Goal: Task Accomplishment & Management: Manage account settings

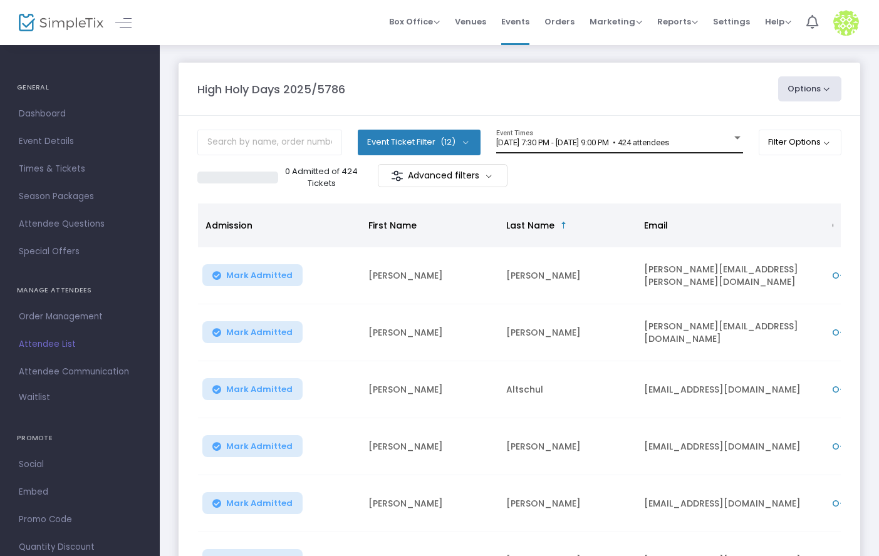
click at [570, 133] on div "[DATE] 7:30 PM - [DATE] 9:00 PM • 424 attendees Event Times" at bounding box center [619, 142] width 247 height 24
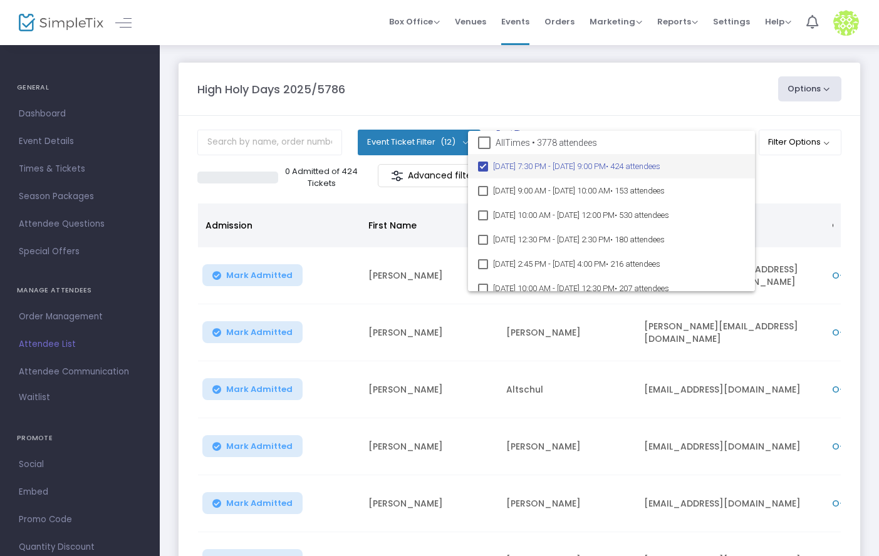
click at [570, 146] on span "All Times • 3778 attendees" at bounding box center [545, 142] width 101 height 15
click at [484, 149] on input "All Times • 3778 attendees" at bounding box center [483, 149] width 1 height 1
checkbox input "true"
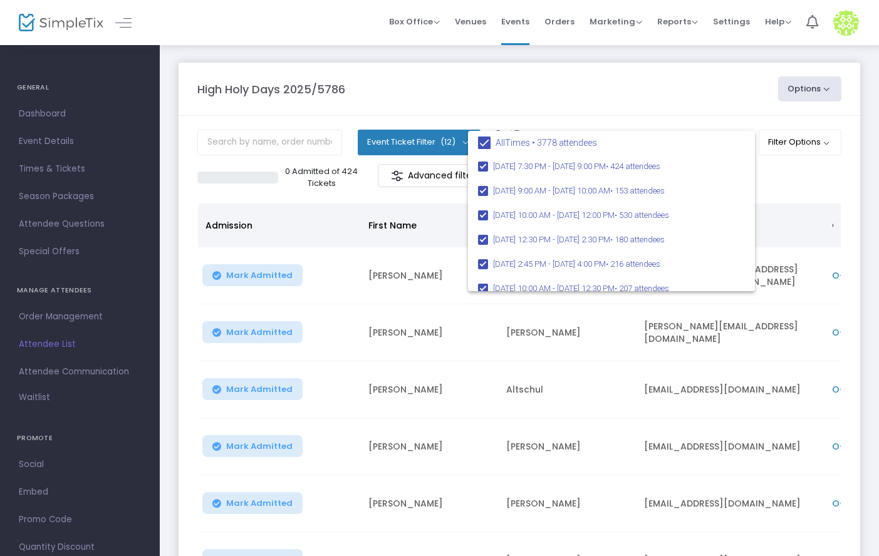
click at [406, 102] on div at bounding box center [439, 278] width 879 height 556
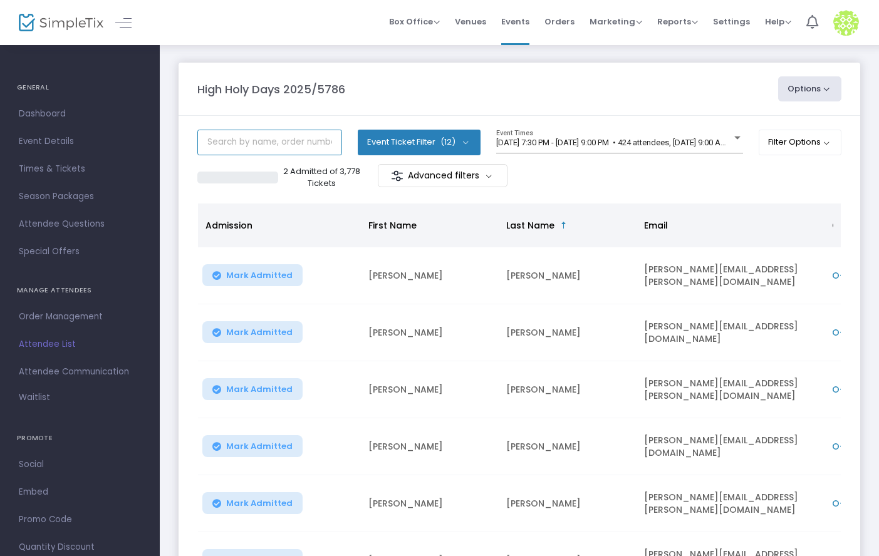
click at [250, 138] on input "text" at bounding box center [269, 143] width 145 height 26
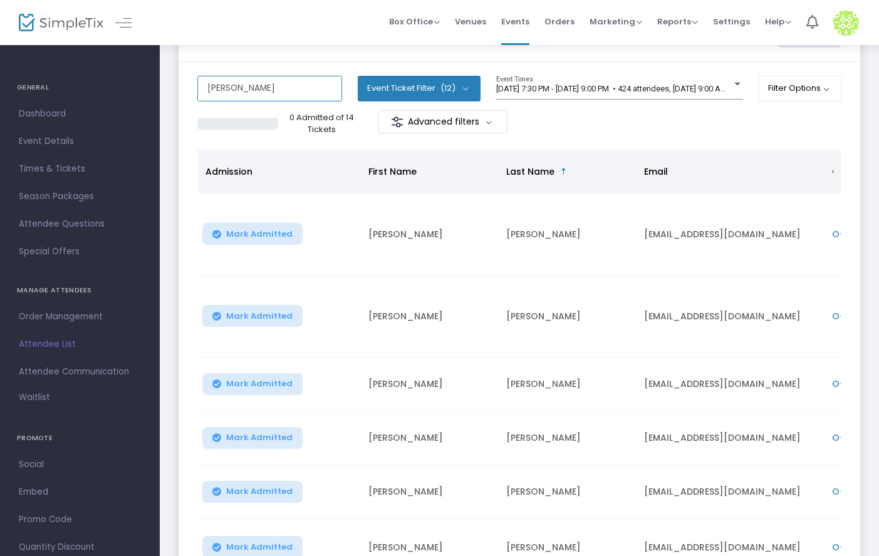
scroll to position [313, 0]
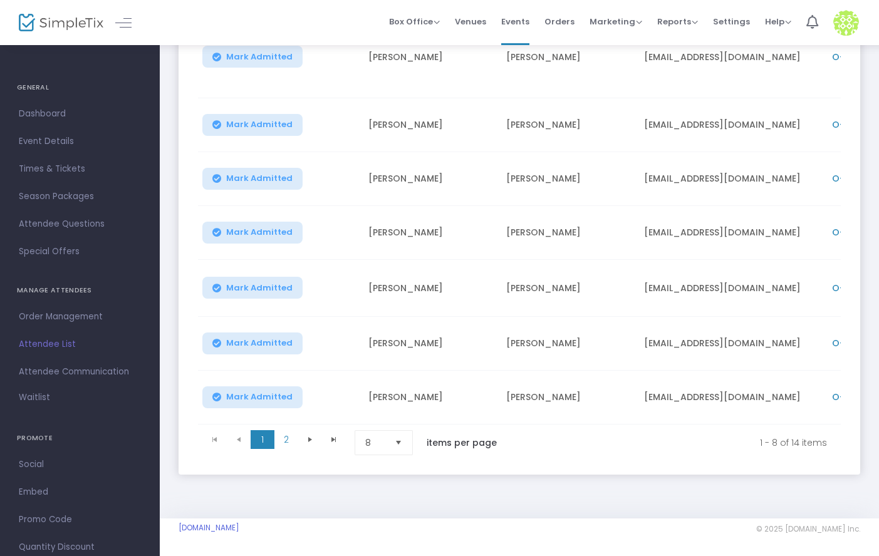
type input "bergman"
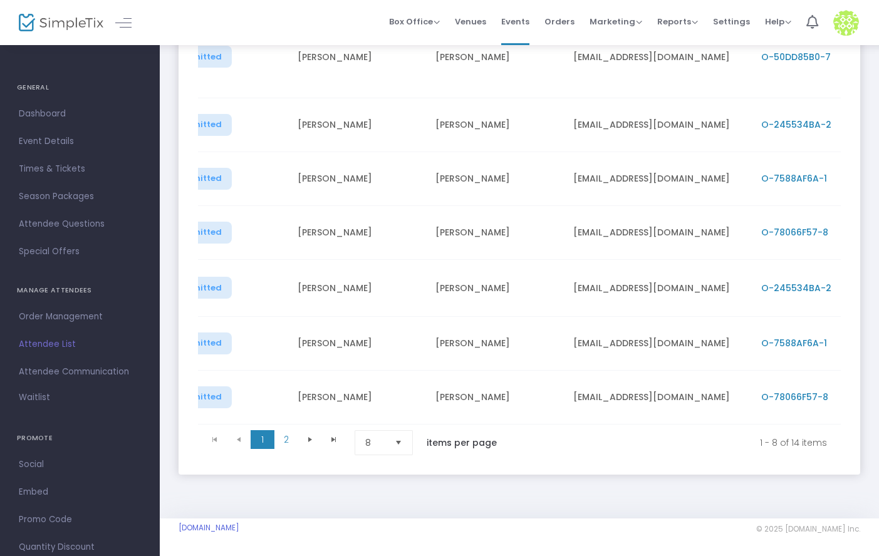
scroll to position [0, 0]
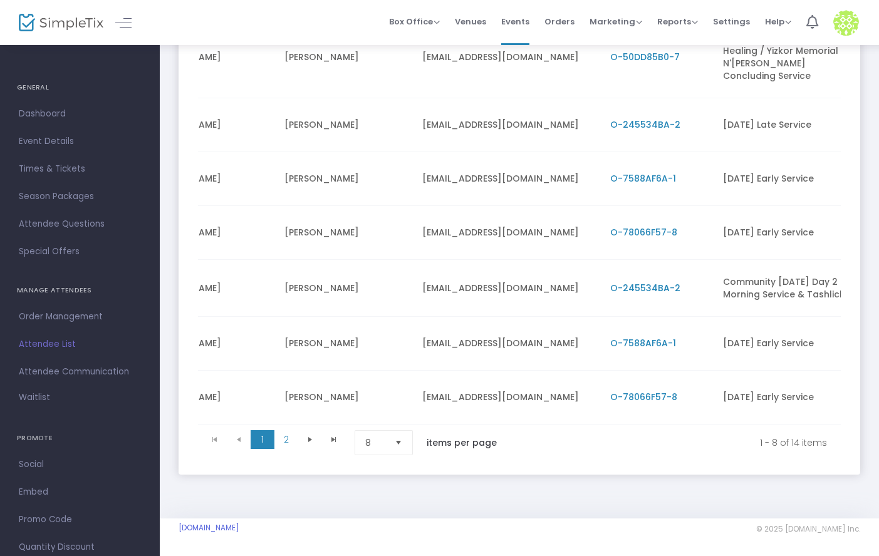
click at [570, 282] on span "O-245534BA-2" at bounding box center [645, 288] width 70 height 13
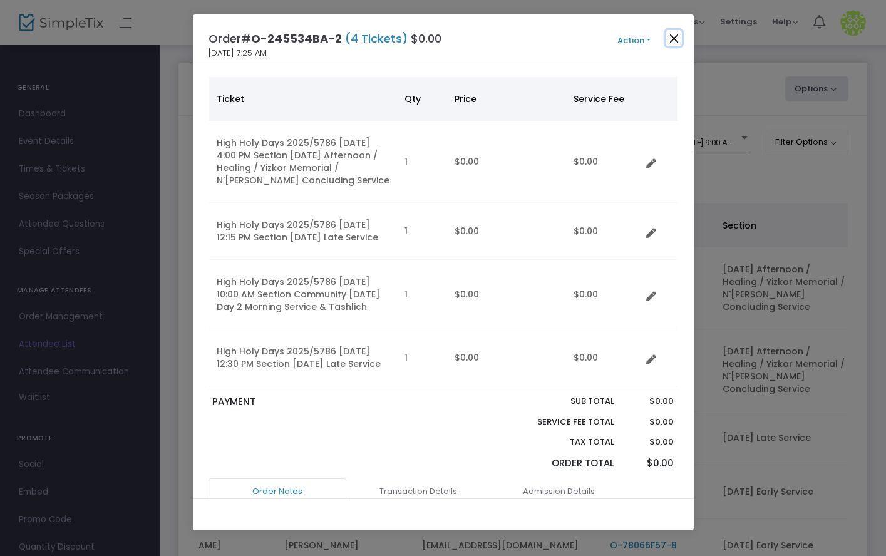
click at [570, 39] on button "Close" at bounding box center [674, 38] width 16 height 16
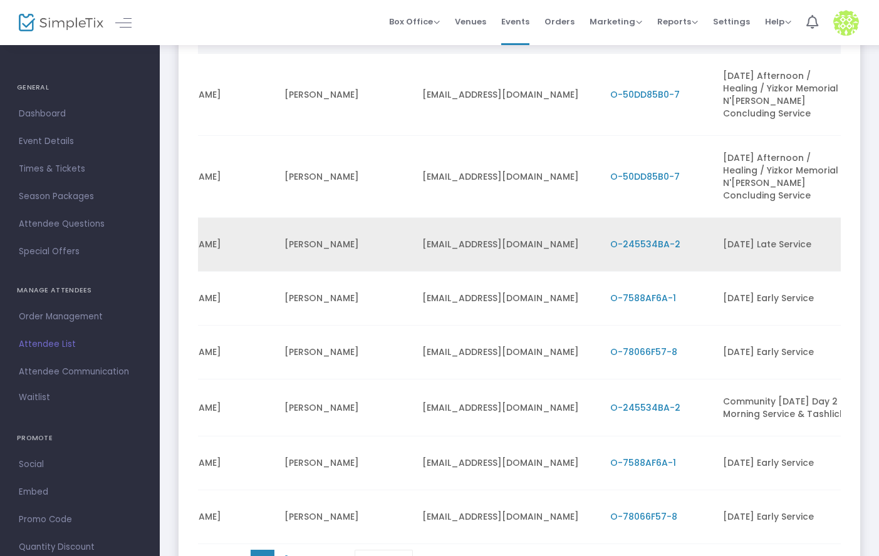
click at [570, 238] on span "O-245534BA-2" at bounding box center [645, 244] width 70 height 13
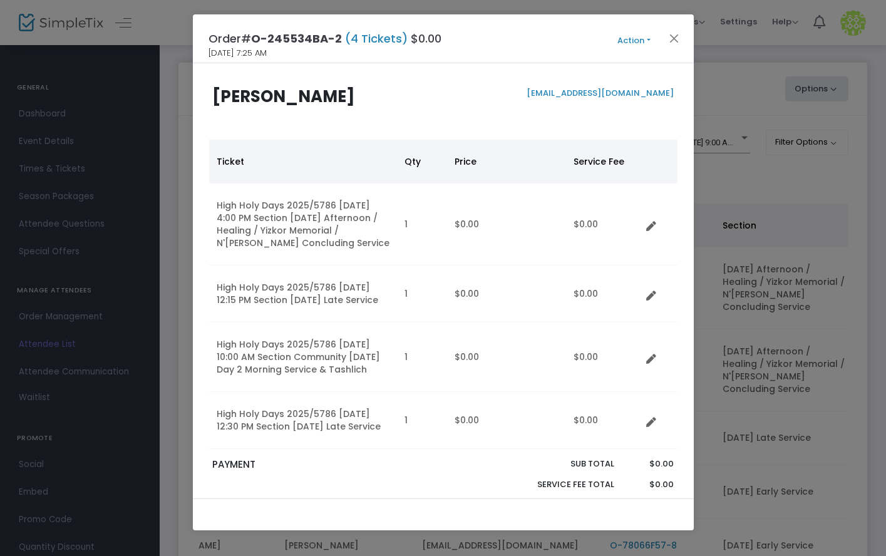
click at [570, 40] on button "Action" at bounding box center [634, 41] width 75 height 14
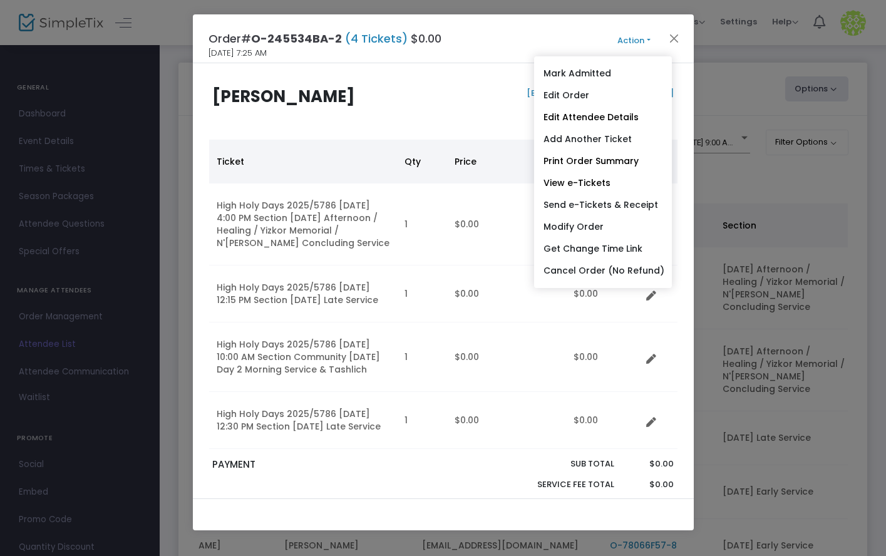
click at [478, 111] on div "aibergman@comcast.net" at bounding box center [561, 111] width 237 height 48
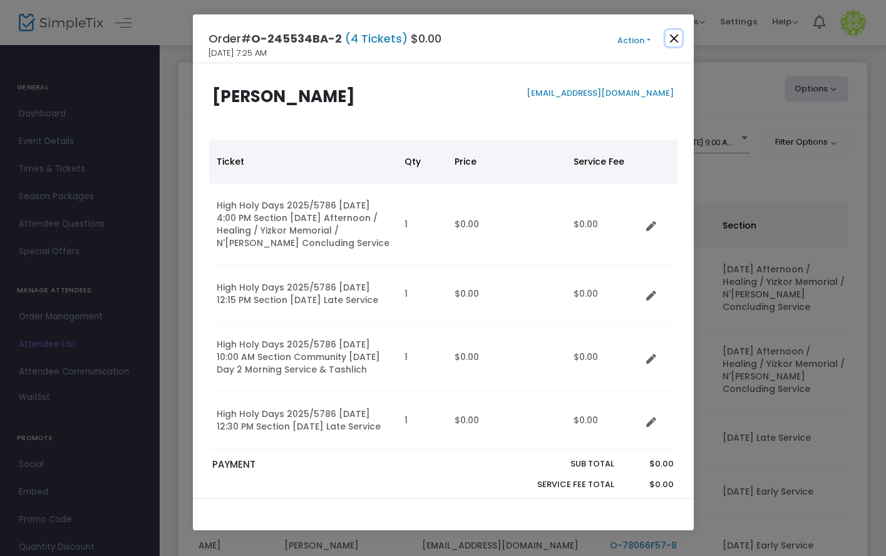
click at [570, 41] on button "Close" at bounding box center [674, 38] width 16 height 16
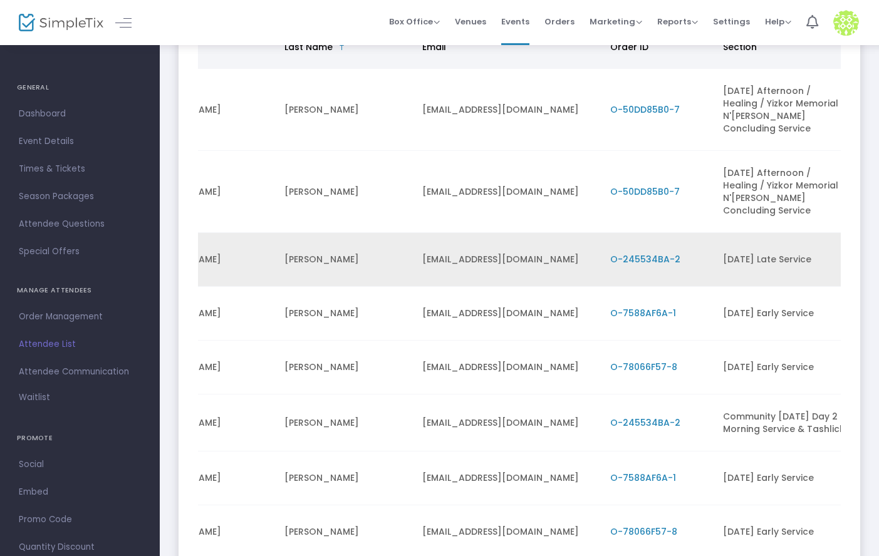
click at [570, 253] on span "O-245534BA-2" at bounding box center [645, 259] width 70 height 13
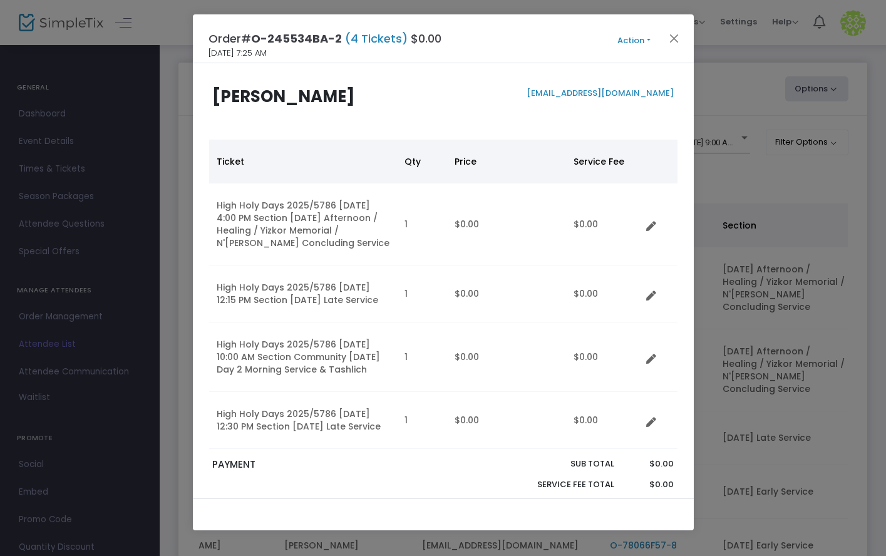
click at [570, 45] on button "Action" at bounding box center [634, 41] width 75 height 14
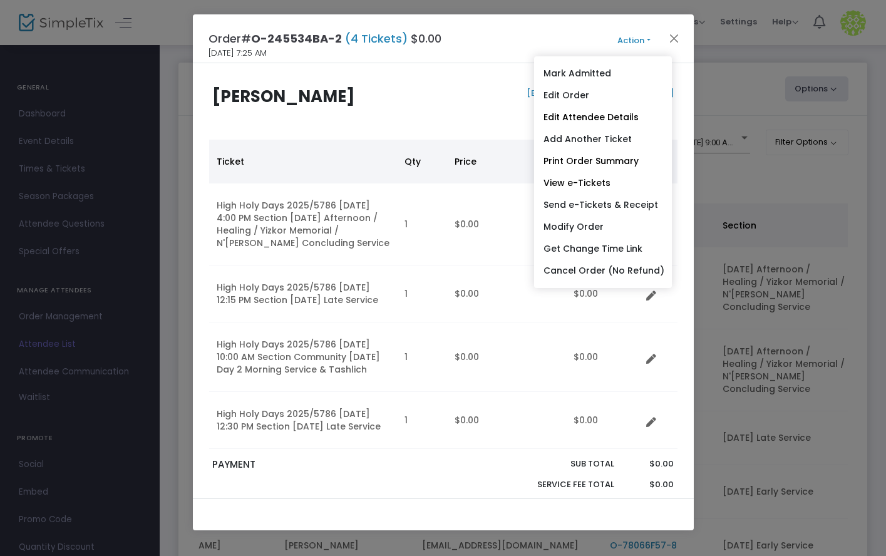
click at [428, 77] on div "Dina Bergman aibergman@comcast.net Ticket Qty Price Service Fee High Holy Days …" at bounding box center [443, 280] width 501 height 435
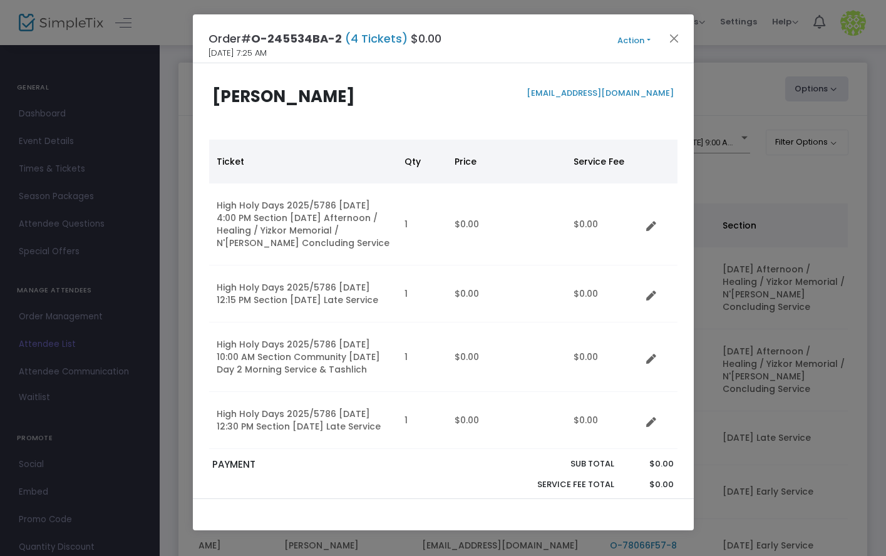
click at [570, 44] on button "Action" at bounding box center [634, 41] width 75 height 14
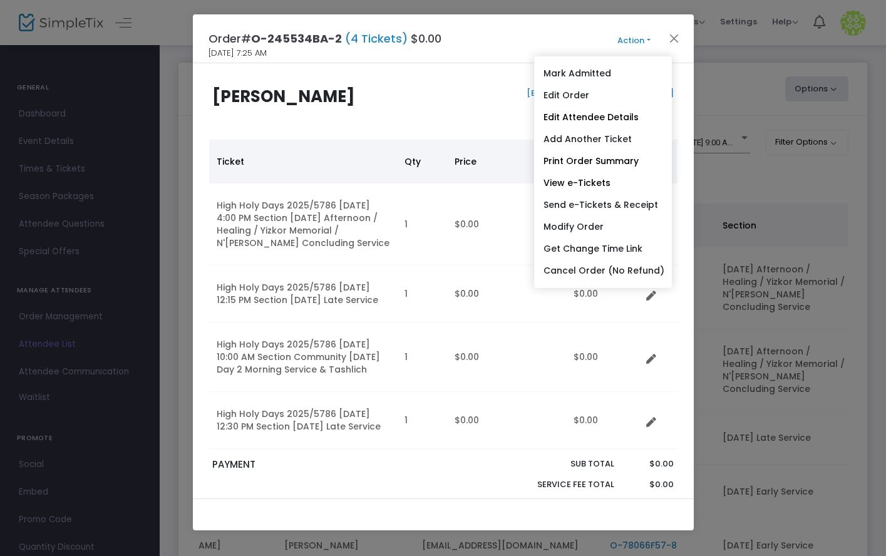
click at [565, 32] on div "Order# O-245534BA-2 (4 Tickets) $0.00 9/16/2025 7:25 AM Action Mark Admitted Ed…" at bounding box center [443, 38] width 501 height 49
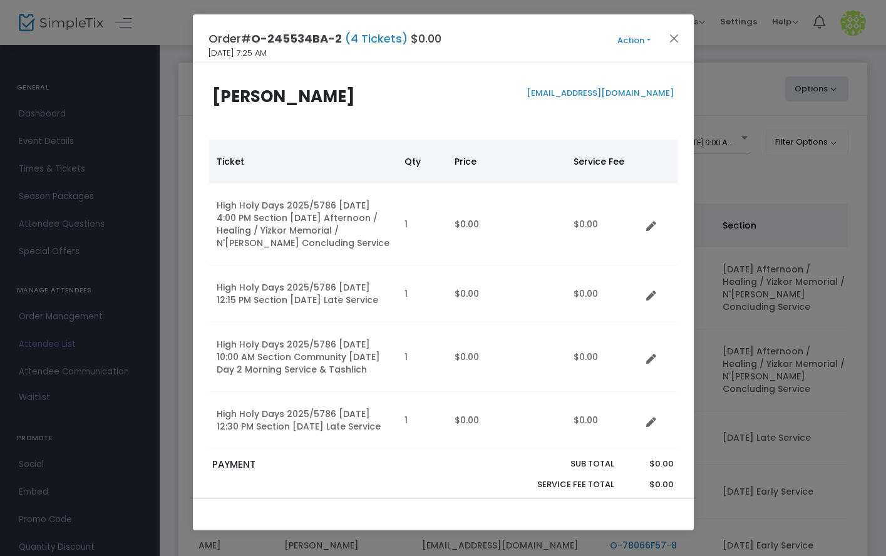
click at [570, 39] on button "Action" at bounding box center [634, 41] width 75 height 14
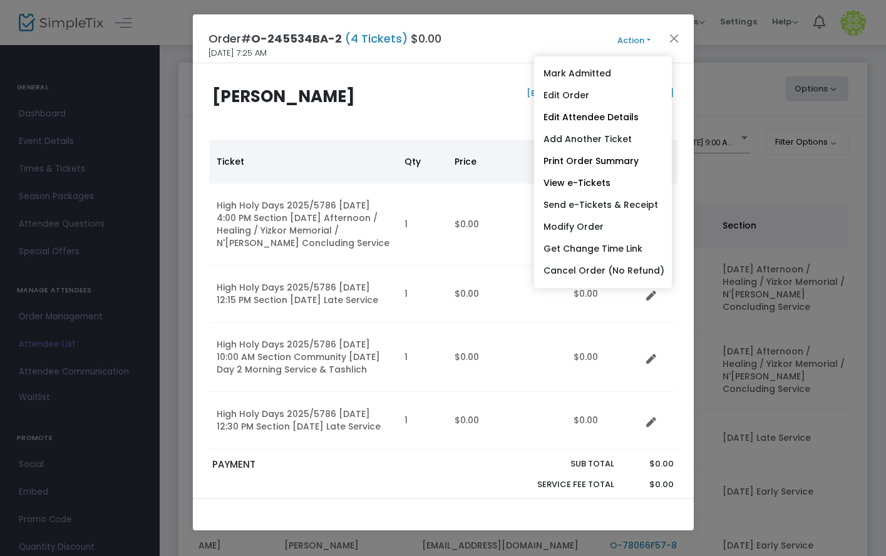
click at [464, 70] on div "Dina Bergman aibergman@comcast.net Ticket Qty Price Service Fee High Holy Days …" at bounding box center [443, 280] width 501 height 435
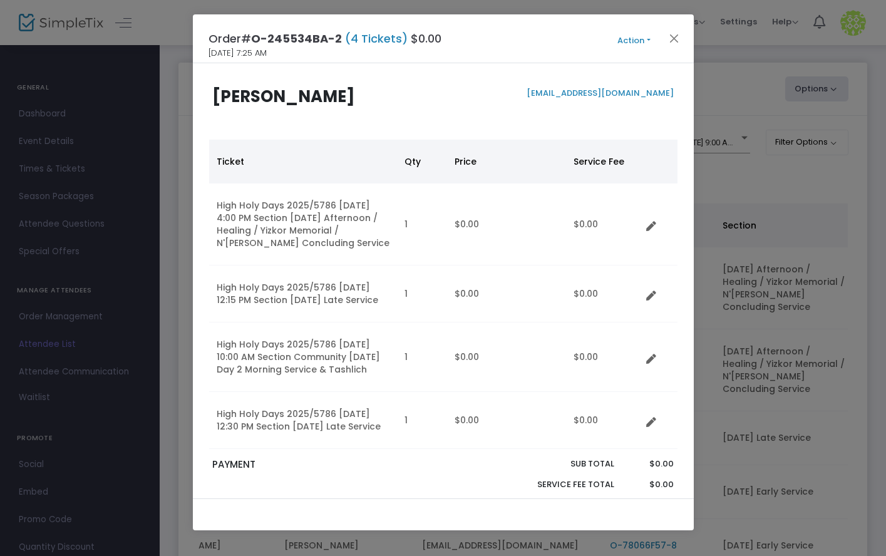
click at [570, 44] on button "Action" at bounding box center [634, 41] width 75 height 14
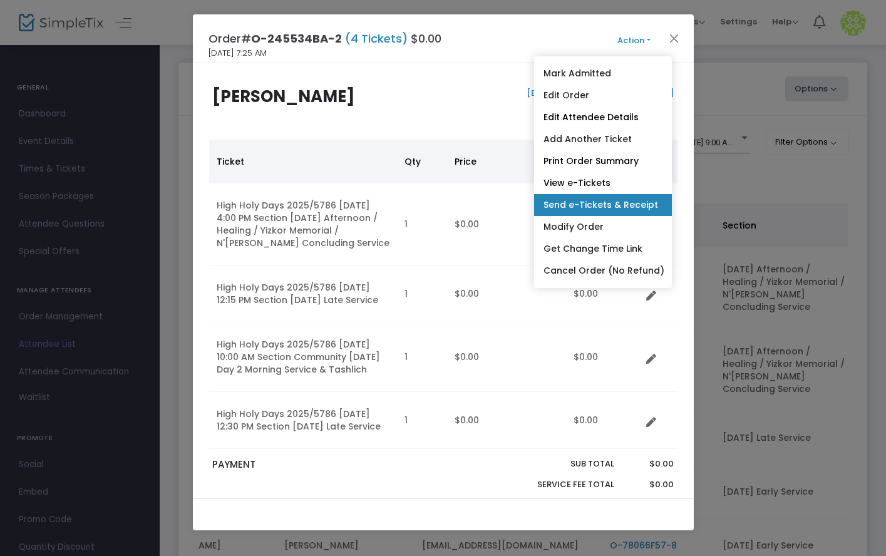
click at [570, 198] on link "Send e-Tickets & Receipt" at bounding box center [603, 205] width 138 height 22
type input "aibergman@comcast.net"
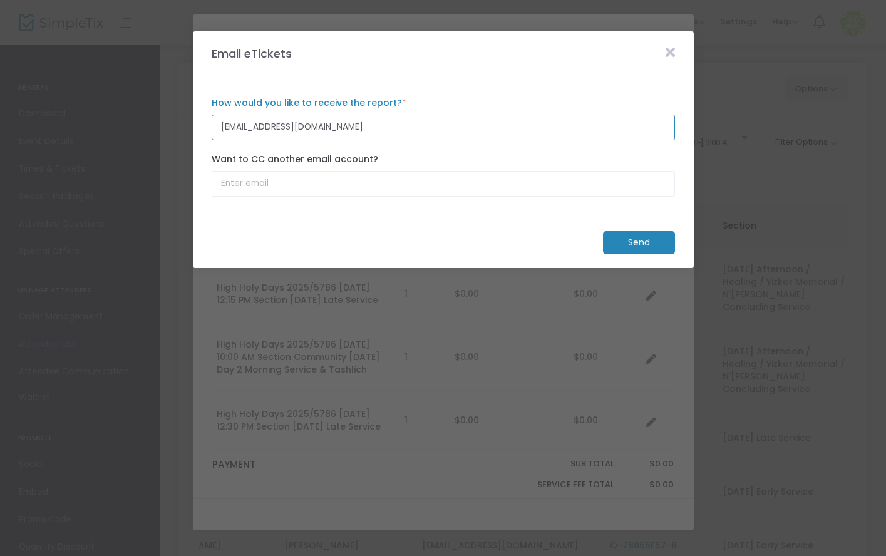
drag, startPoint x: 366, startPoint y: 127, endPoint x: 208, endPoint y: 131, distance: 158.5
click at [208, 131] on div "aibergman@comcast.net How would you like to receive the report? * Email is requ…" at bounding box center [443, 118] width 476 height 44
click at [570, 49] on icon at bounding box center [670, 53] width 9 height 14
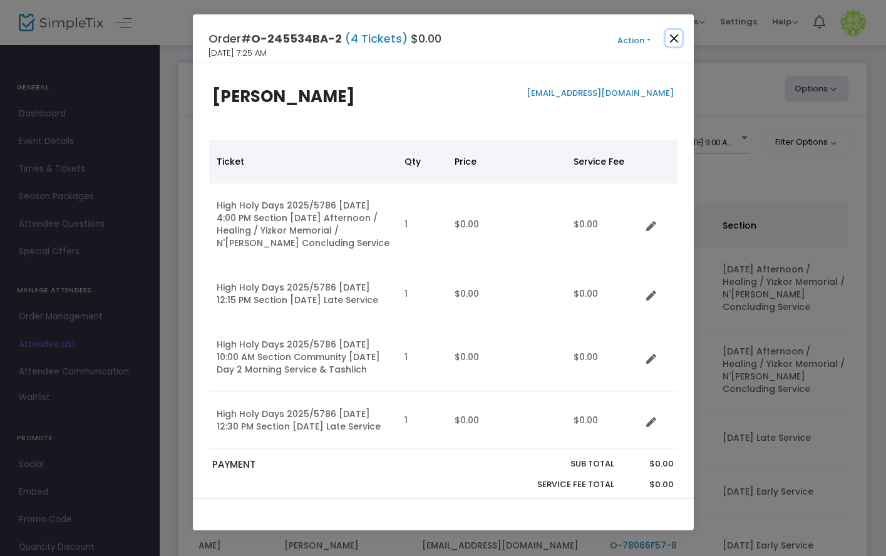
click at [570, 36] on button "Close" at bounding box center [674, 38] width 16 height 16
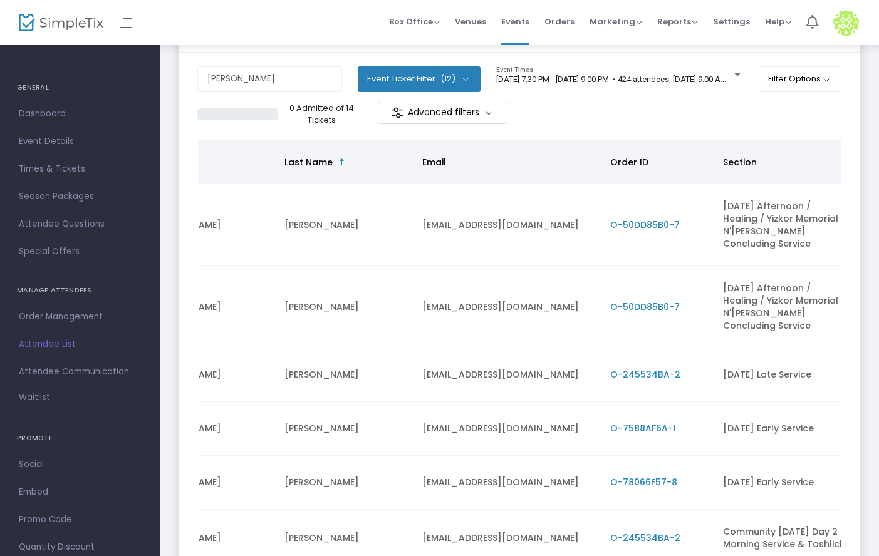
scroll to position [178, 0]
